Goal: Complete application form

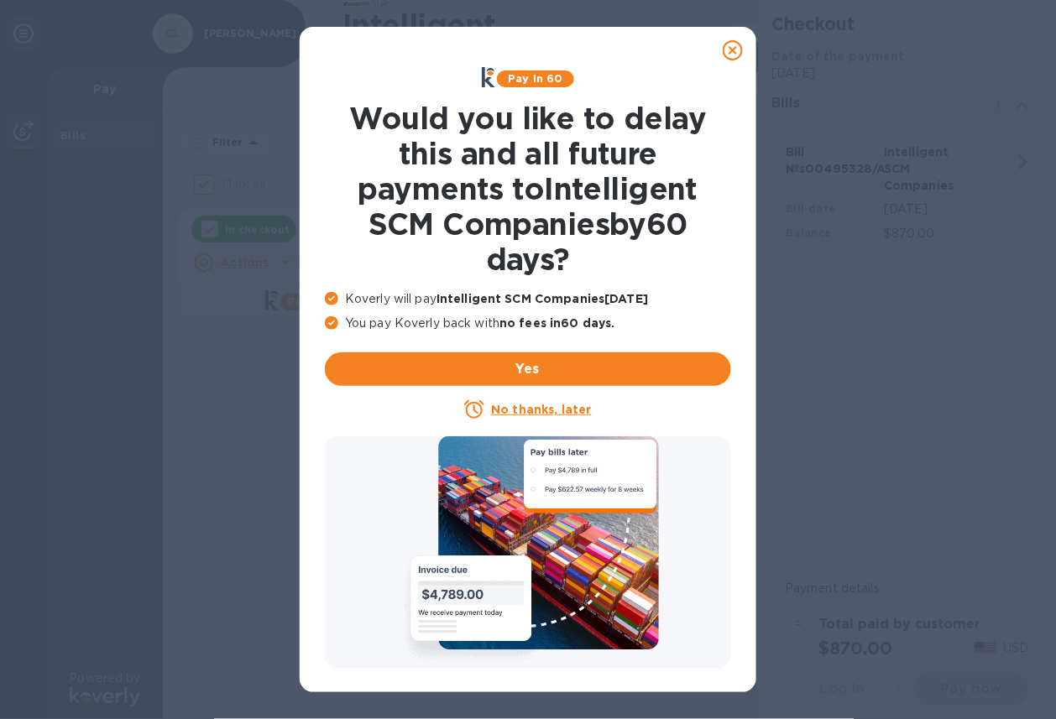
click at [536, 406] on u "No thanks, later" at bounding box center [541, 409] width 100 height 13
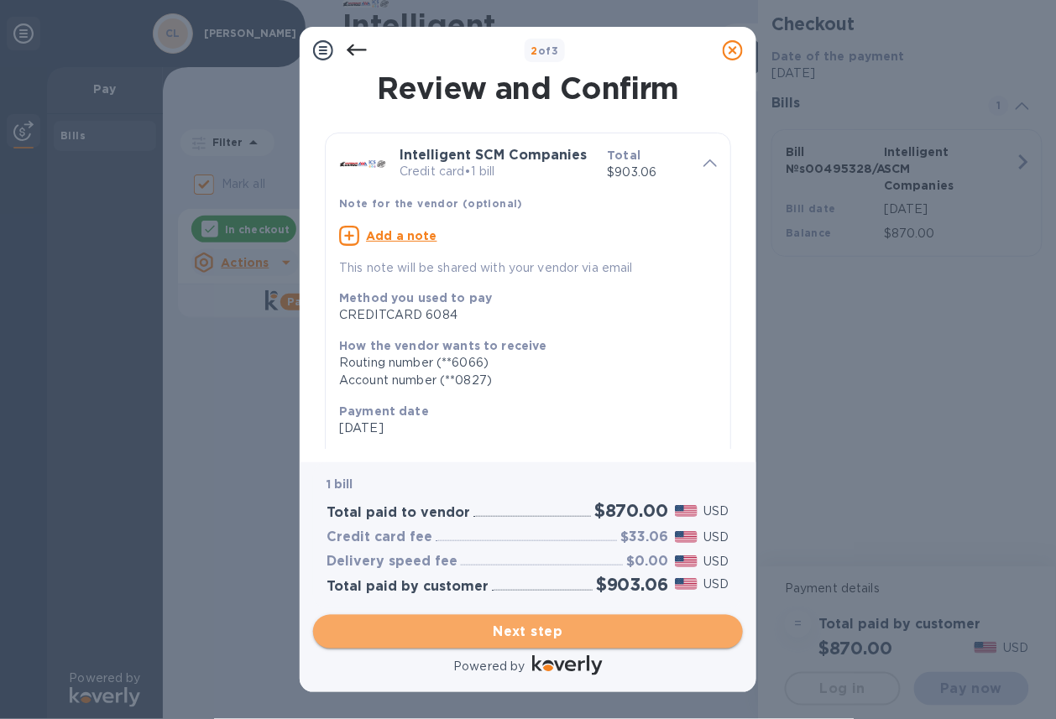
click at [545, 632] on span "Next step" at bounding box center [528, 632] width 403 height 20
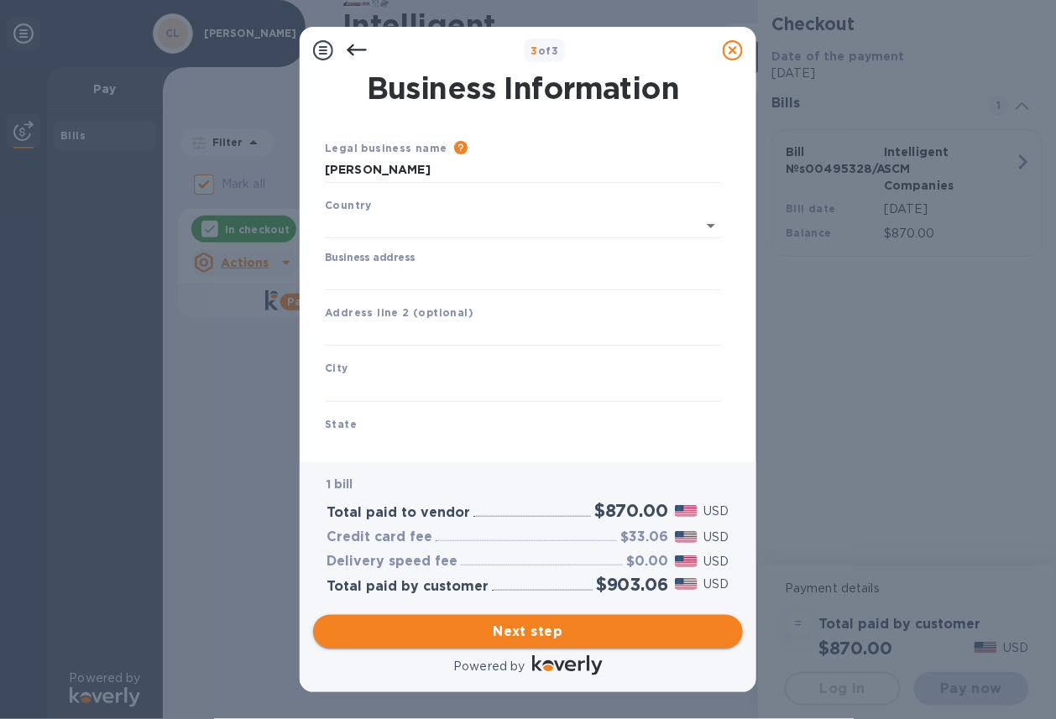
type input "[GEOGRAPHIC_DATA]"
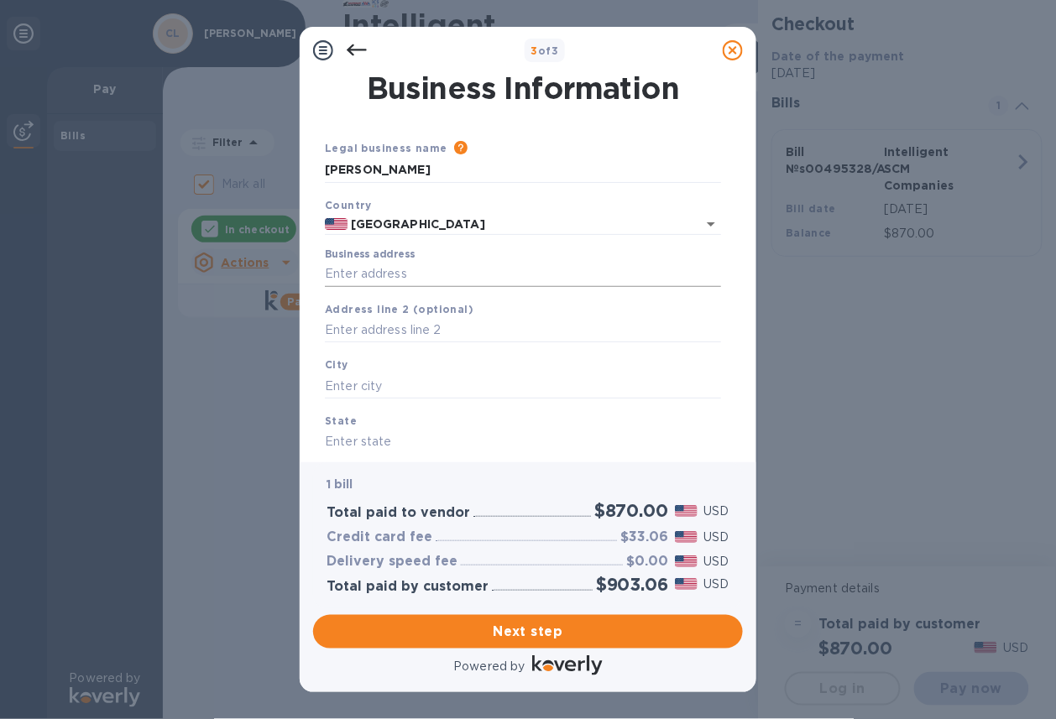
click at [394, 267] on input "Business address" at bounding box center [523, 274] width 396 height 25
type input "[STREET_ADDRESS]"
type input "[GEOGRAPHIC_DATA]"
type input "CA"
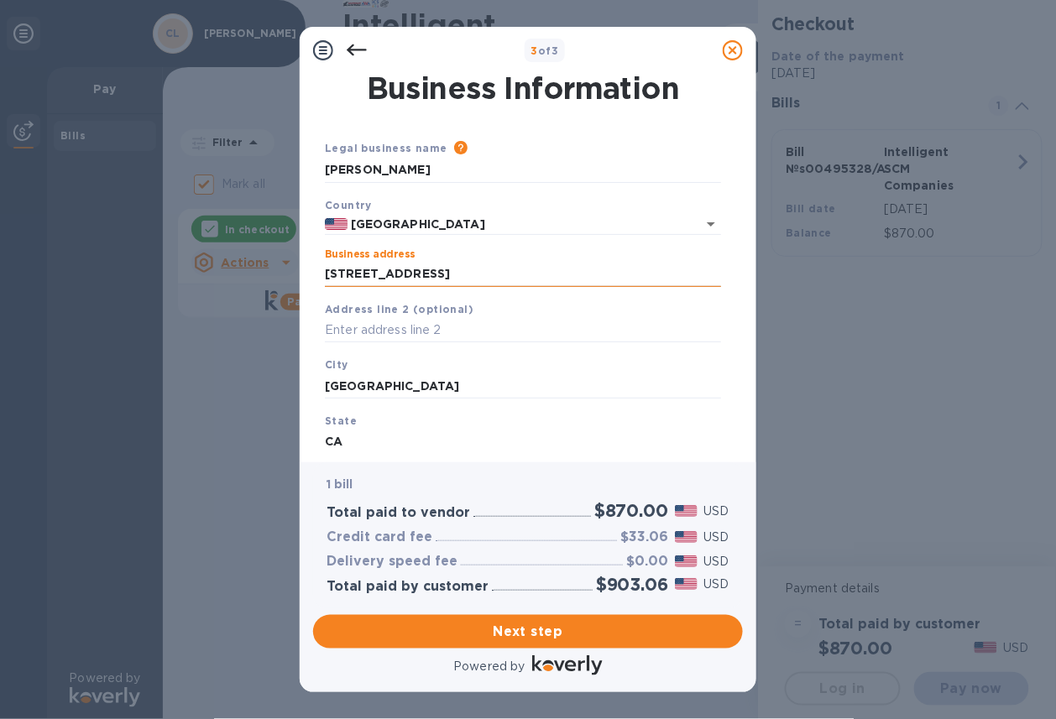
type input "90807"
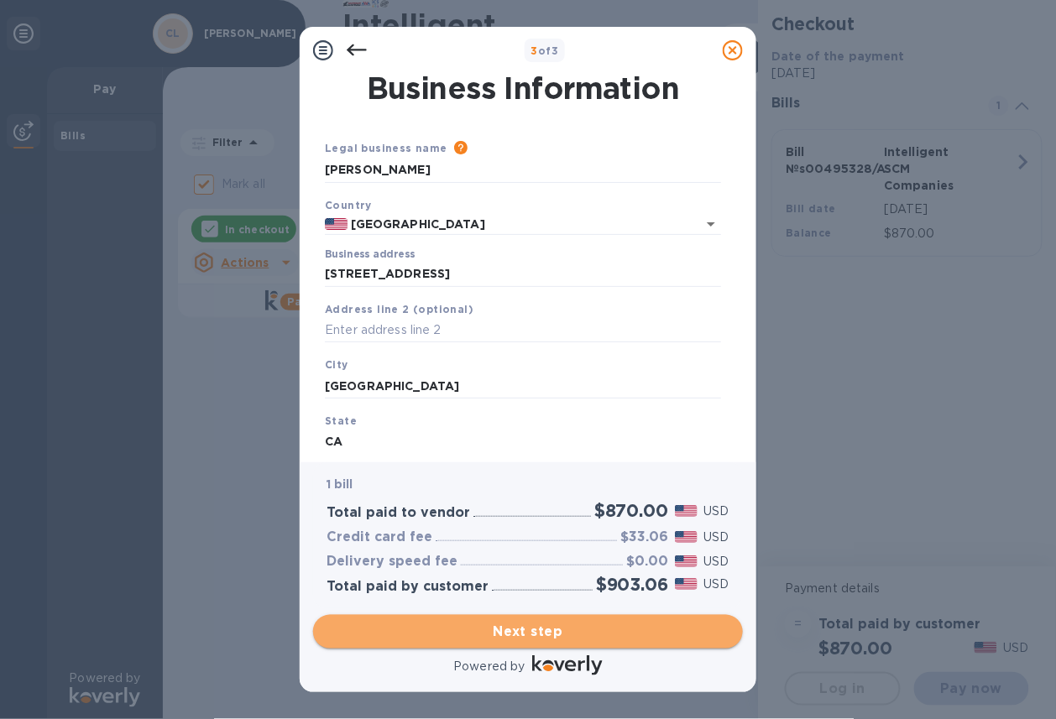
click at [551, 631] on span "Next step" at bounding box center [528, 632] width 403 height 20
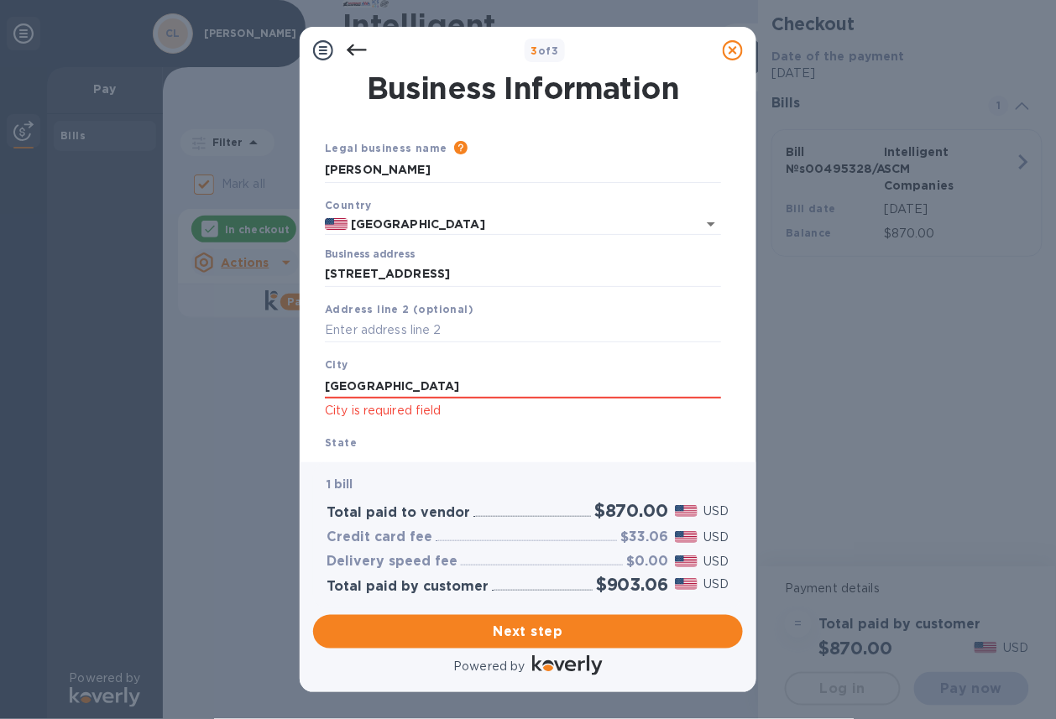
scroll to position [129, 0]
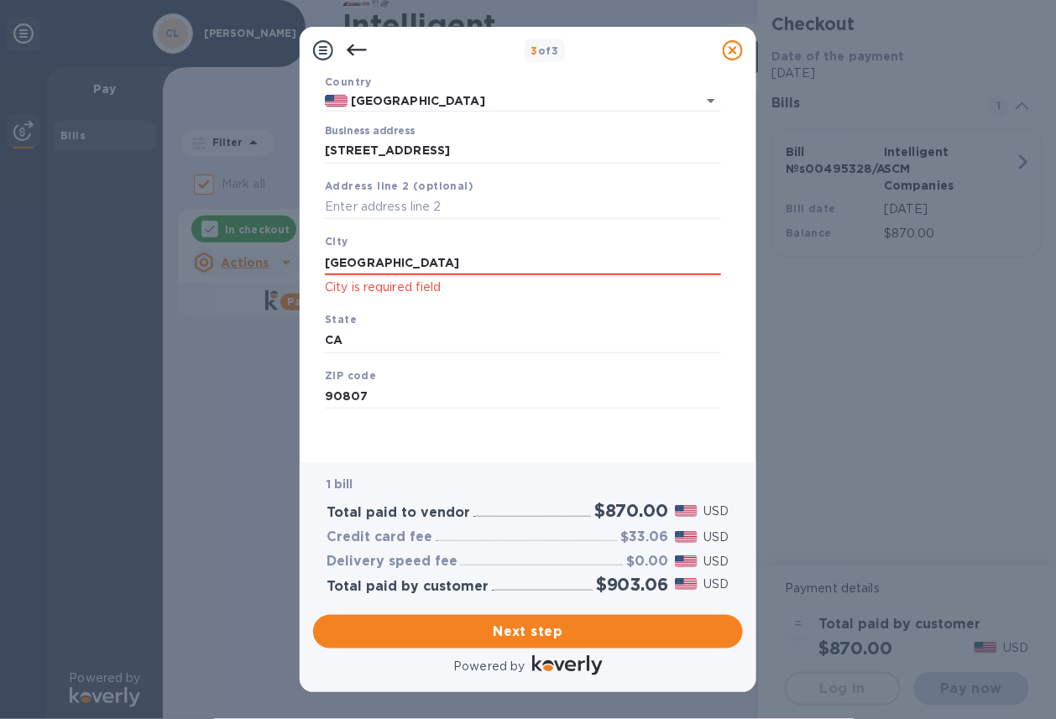
click at [390, 279] on p "City is required field" at bounding box center [523, 287] width 396 height 19
click at [383, 286] on p "City is required field" at bounding box center [523, 287] width 396 height 19
drag, startPoint x: 424, startPoint y: 250, endPoint x: 285, endPoint y: 266, distance: 139.4
click at [273, 265] on div "3 of 3 Business Information Legal business name Please provide the legal name t…" at bounding box center [528, 359] width 1056 height 719
click at [410, 314] on div "State [US_STATE]" at bounding box center [523, 332] width 410 height 56
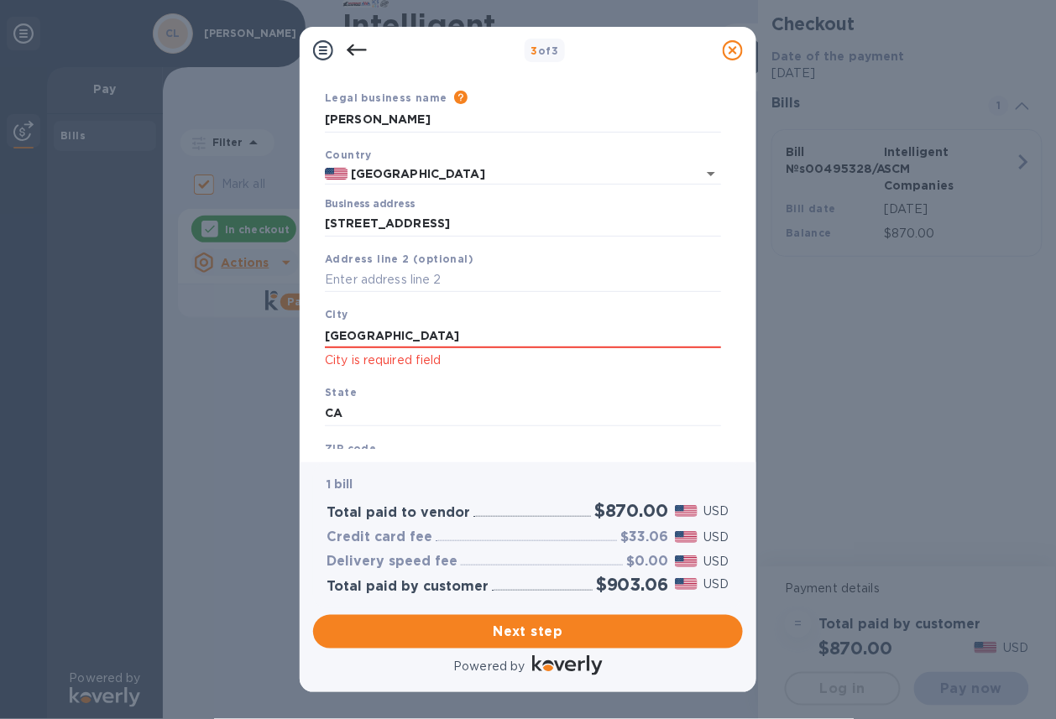
scroll to position [0, 0]
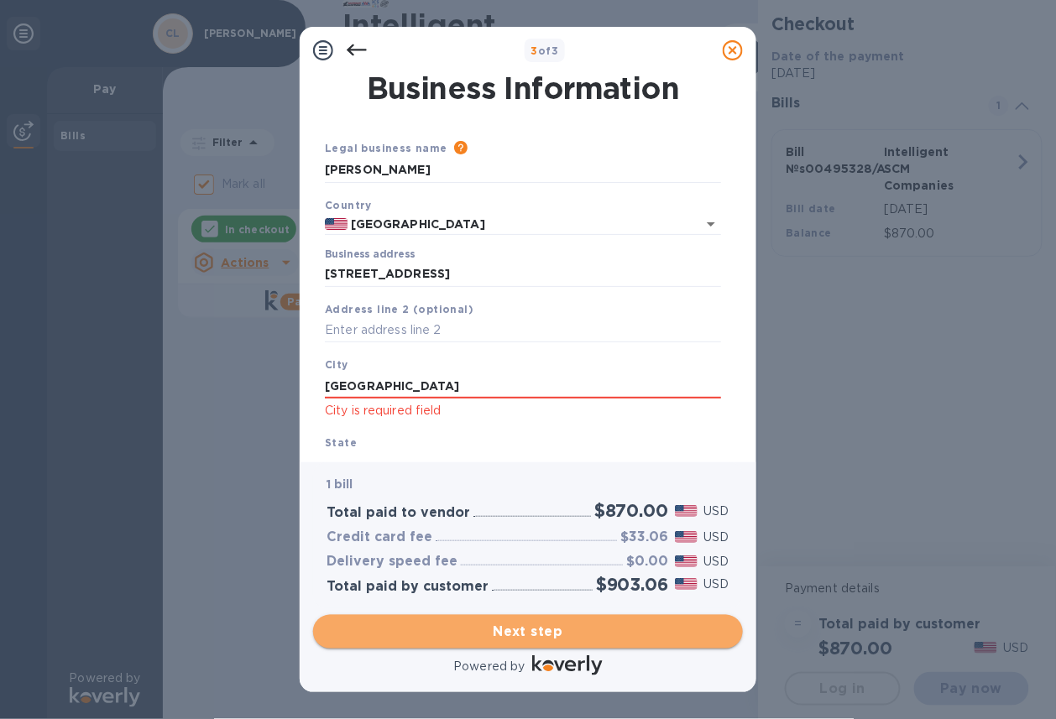
click at [559, 633] on span "Next step" at bounding box center [528, 632] width 403 height 20
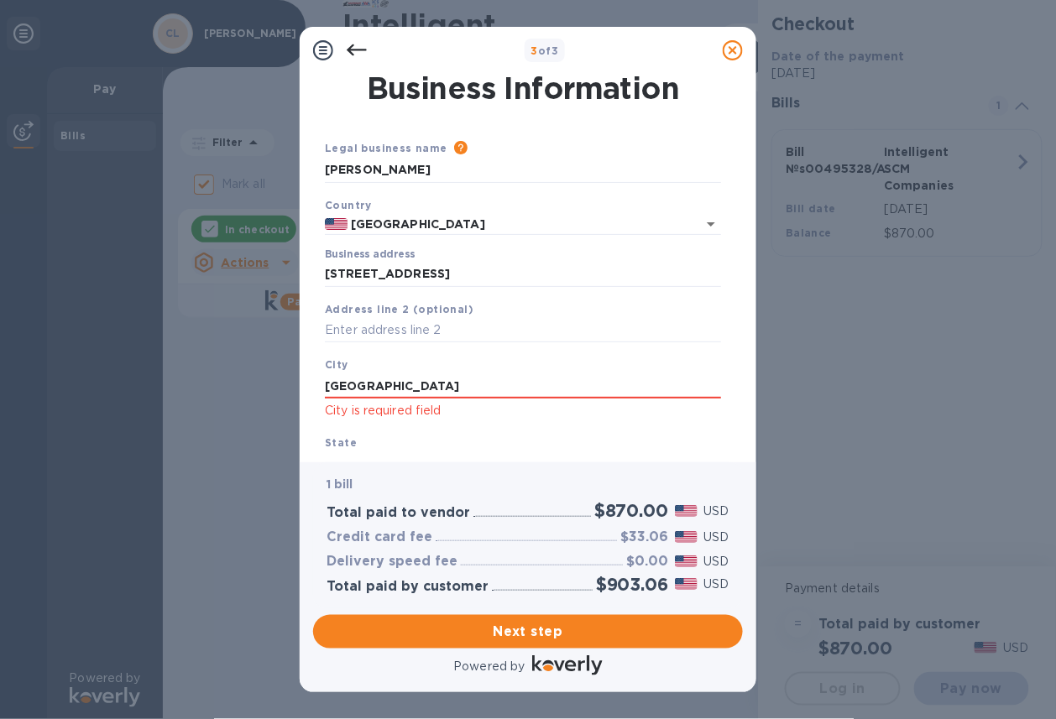
click at [379, 357] on div "[GEOGRAPHIC_DATA] is required field" at bounding box center [523, 388] width 410 height 78
click at [397, 383] on input "[GEOGRAPHIC_DATA]" at bounding box center [523, 386] width 396 height 25
click at [398, 364] on div "[GEOGRAPHIC_DATA] is required field" at bounding box center [523, 388] width 410 height 78
click at [401, 415] on p "City is required field" at bounding box center [523, 410] width 396 height 19
drag, startPoint x: 405, startPoint y: 390, endPoint x: 243, endPoint y: 380, distance: 161.5
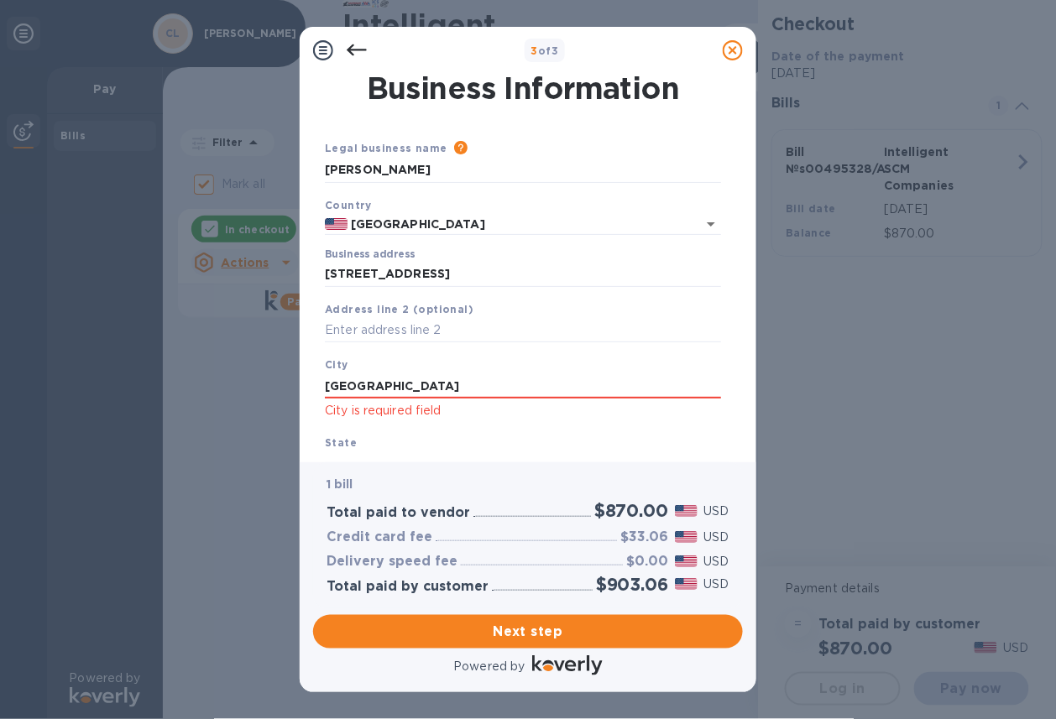
click at [243, 380] on div "3 of 3 Business Information Legal business name Please provide the legal name t…" at bounding box center [528, 359] width 1056 height 719
type input "[GEOGRAPHIC_DATA]"
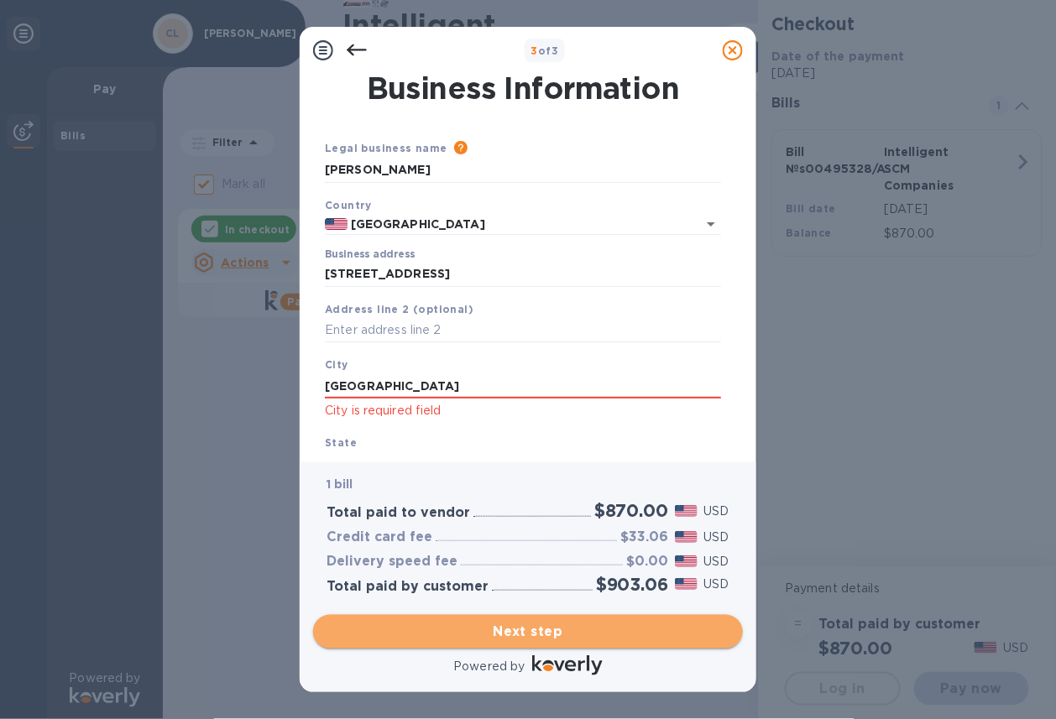
click at [509, 626] on span "Next step" at bounding box center [528, 632] width 403 height 20
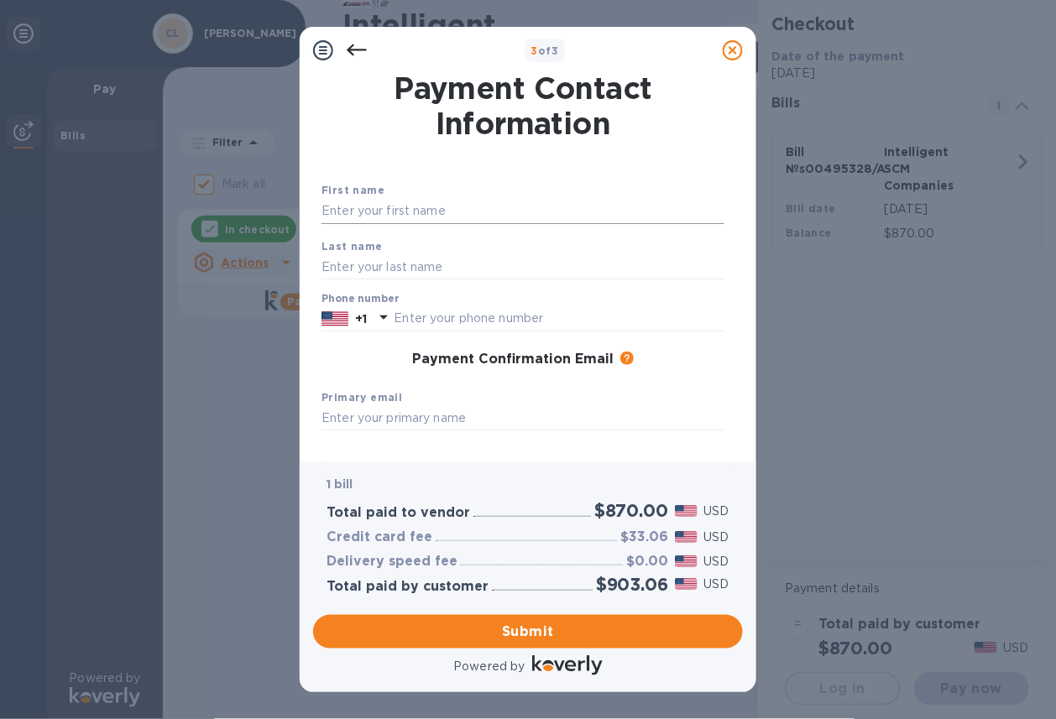
click at [437, 210] on input "text" at bounding box center [522, 211] width 403 height 25
click at [344, 269] on input "text" at bounding box center [522, 266] width 403 height 25
click at [404, 195] on div "First name" at bounding box center [523, 203] width 416 height 56
click at [386, 208] on input "text" at bounding box center [522, 211] width 403 height 25
click at [358, 212] on input "text" at bounding box center [522, 211] width 403 height 25
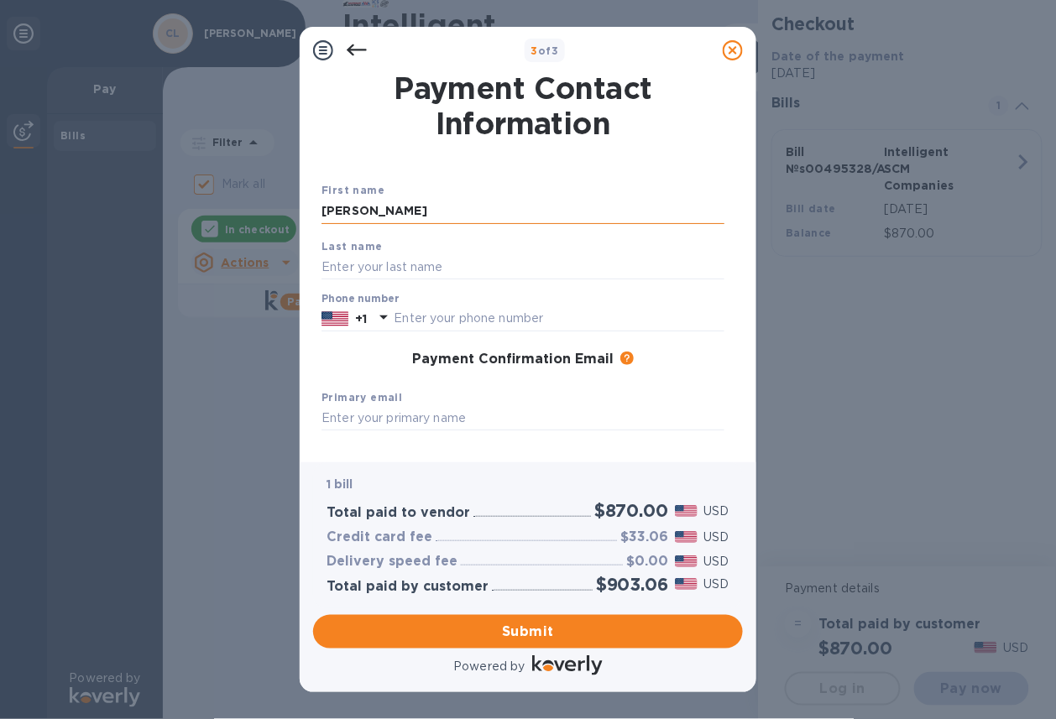
type input "[PERSON_NAME]"
type input "BLIGH"
type input "5624262372"
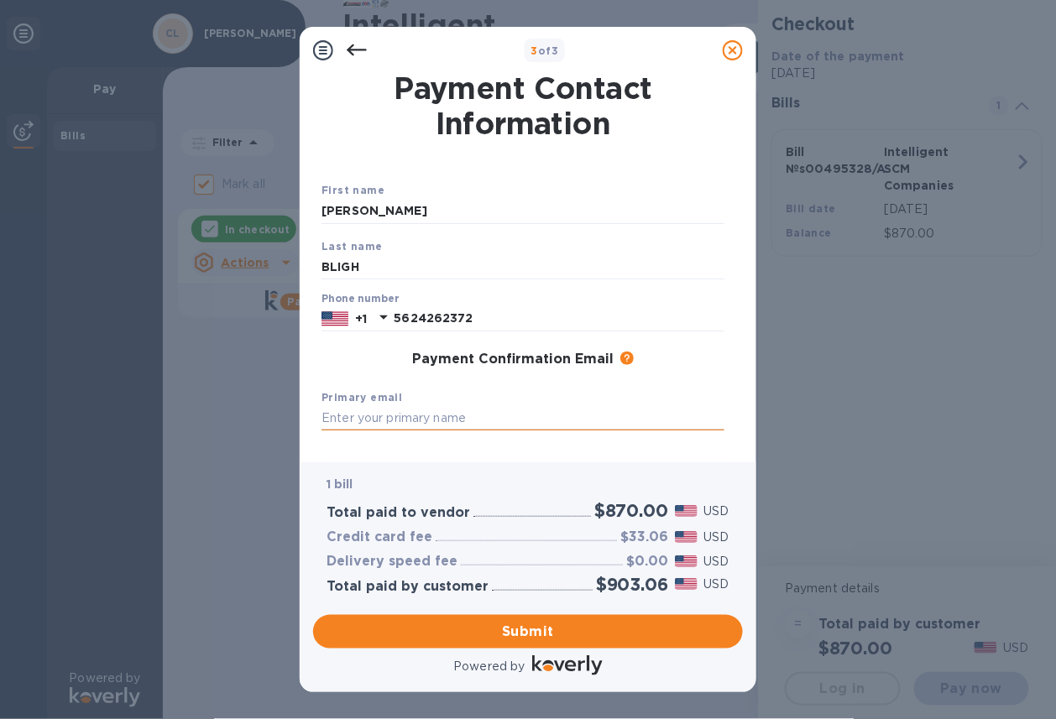
click at [370, 415] on input "text" at bounding box center [522, 418] width 403 height 25
type input "[PERSON_NAME]"
type input "[EMAIL_ADDRESS][DOMAIN_NAME]"
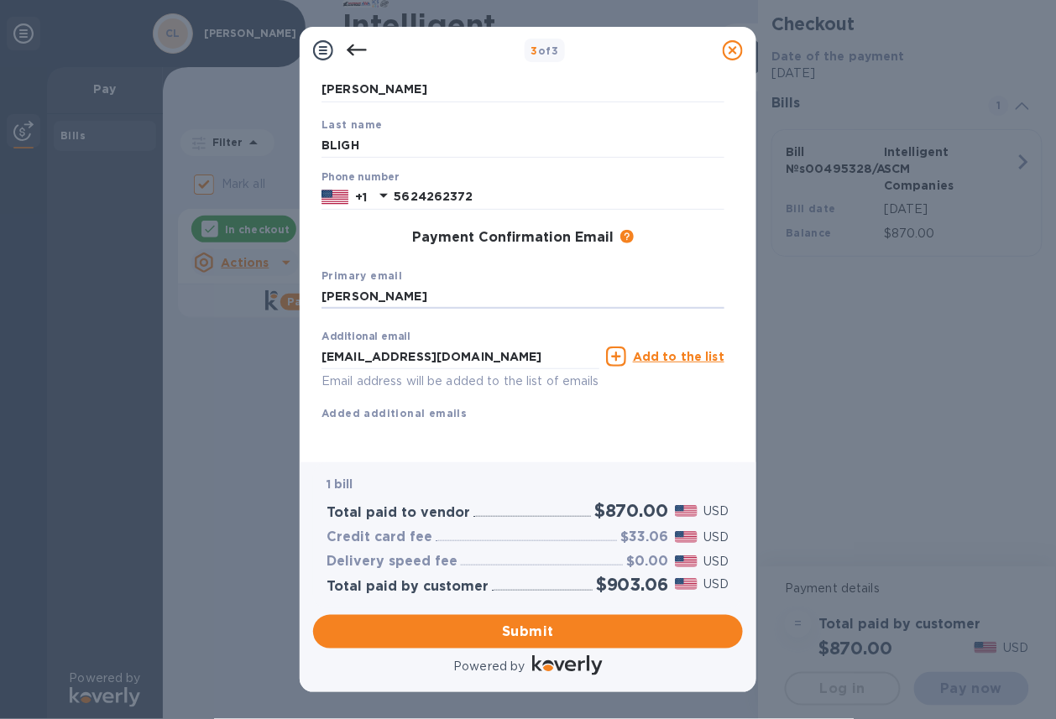
scroll to position [145, 0]
drag, startPoint x: 356, startPoint y: 284, endPoint x: 218, endPoint y: 287, distance: 137.7
click at [218, 287] on div "3 of 3 Payment Contact Information First name [PERSON_NAME] Last name [PERSON_N…" at bounding box center [528, 359] width 1056 height 719
type input "[EMAIL_ADDRESS][DOMAIN_NAME]"
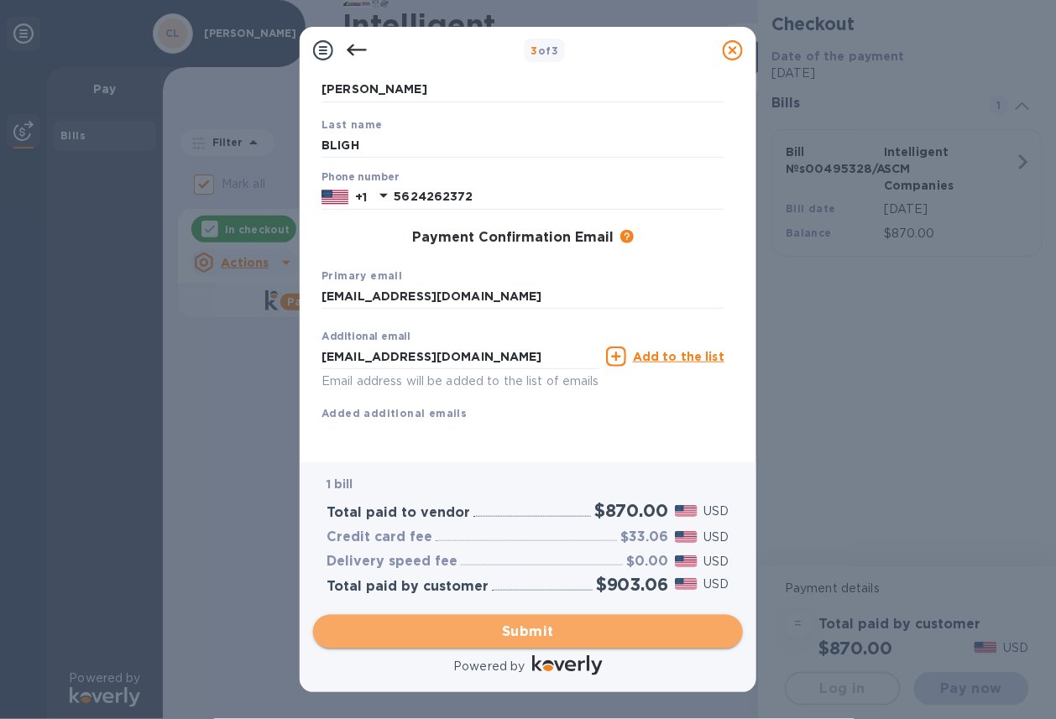
click at [538, 625] on span "Submit" at bounding box center [528, 632] width 403 height 20
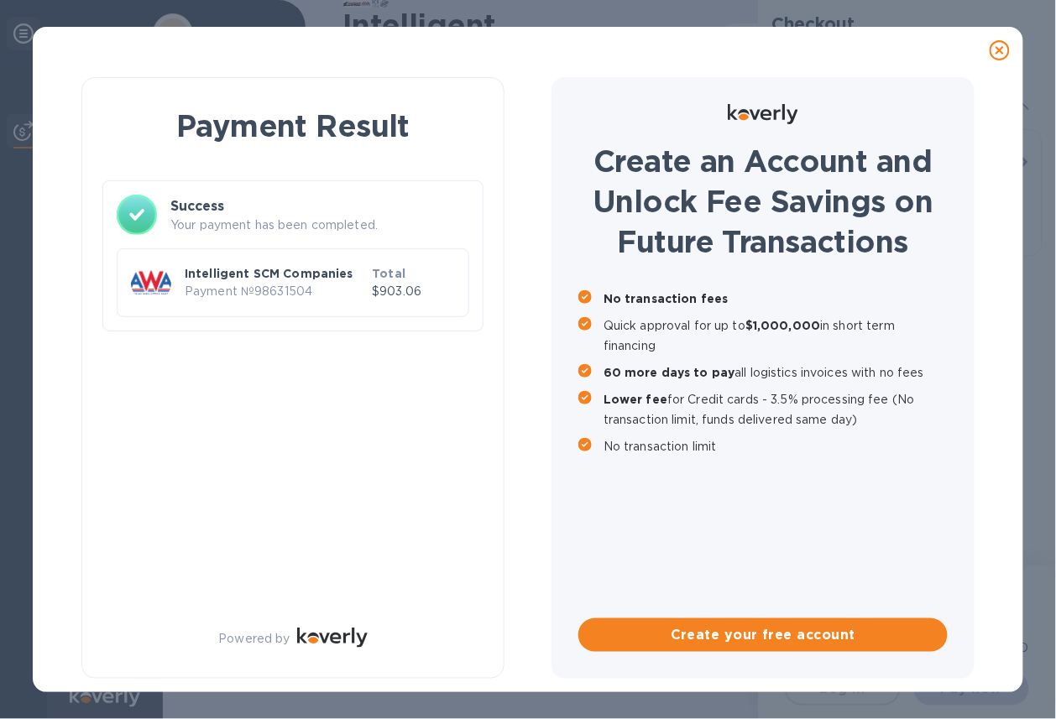
checkbox input "false"
